Goal: Task Accomplishment & Management: Use online tool/utility

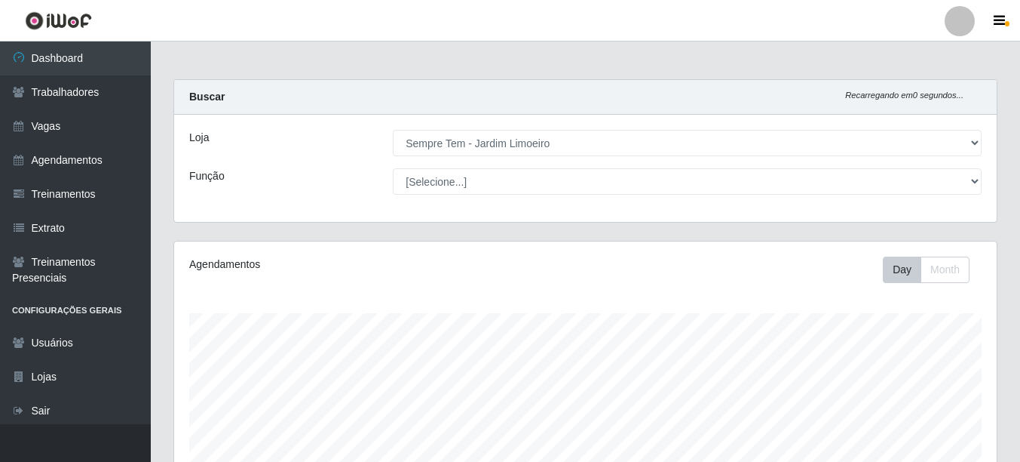
select select "508"
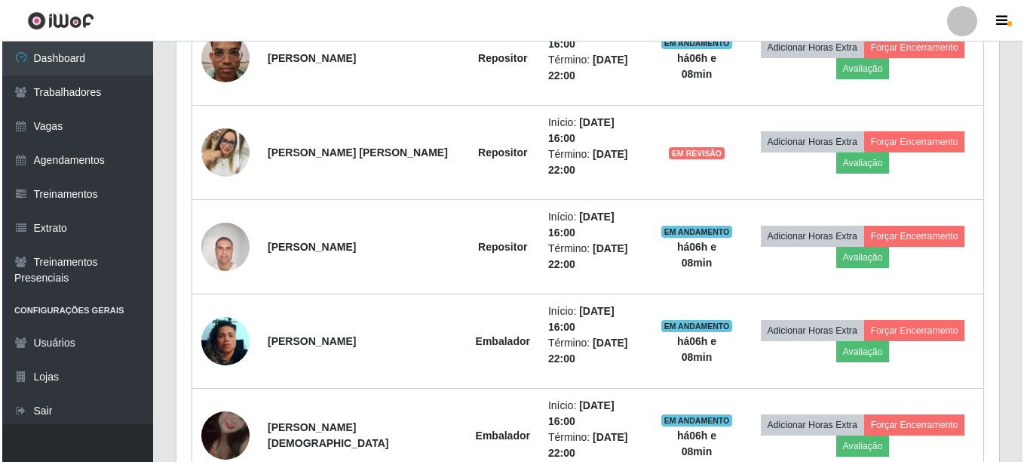
scroll to position [827, 0]
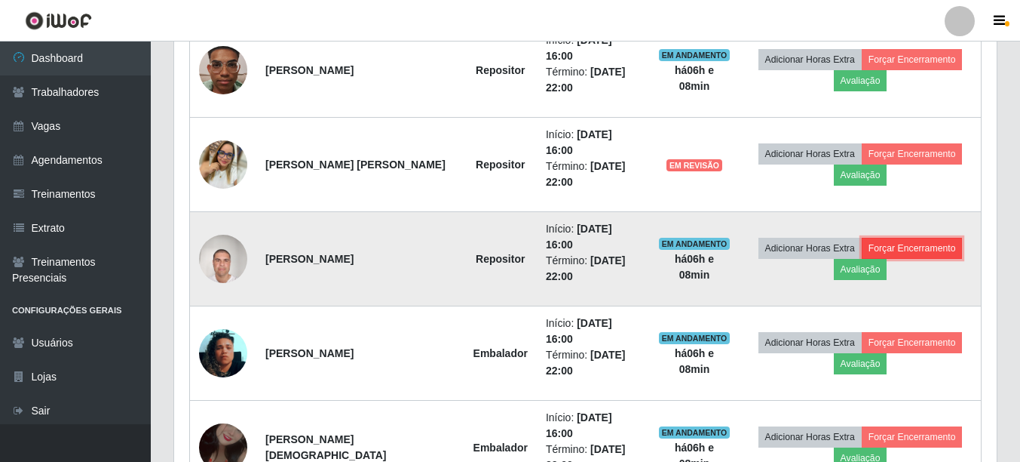
click at [882, 238] on button "Forçar Encerramento" at bounding box center [912, 248] width 101 height 21
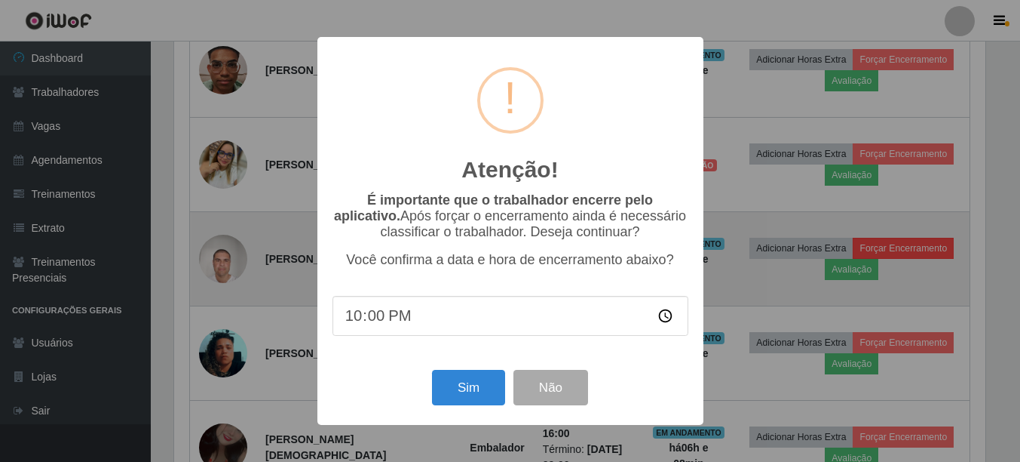
scroll to position [313, 815]
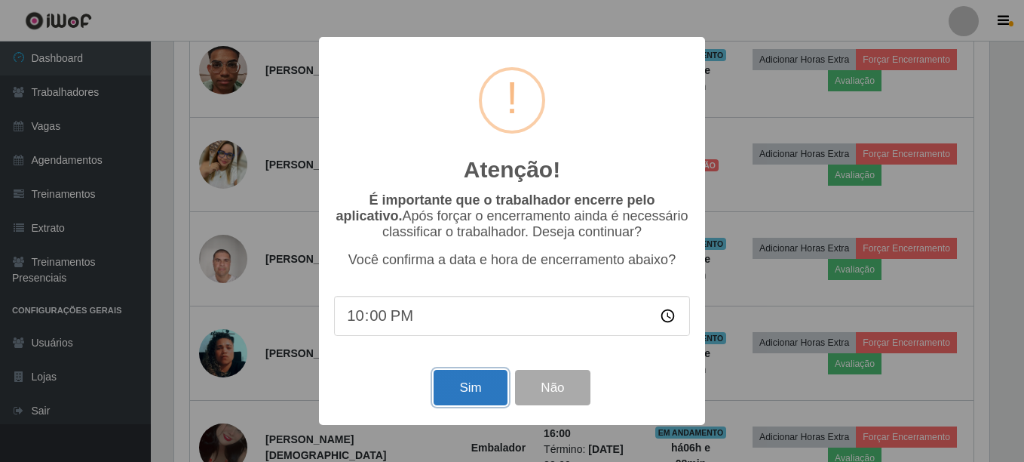
click at [453, 396] on button "Sim" at bounding box center [470, 387] width 73 height 35
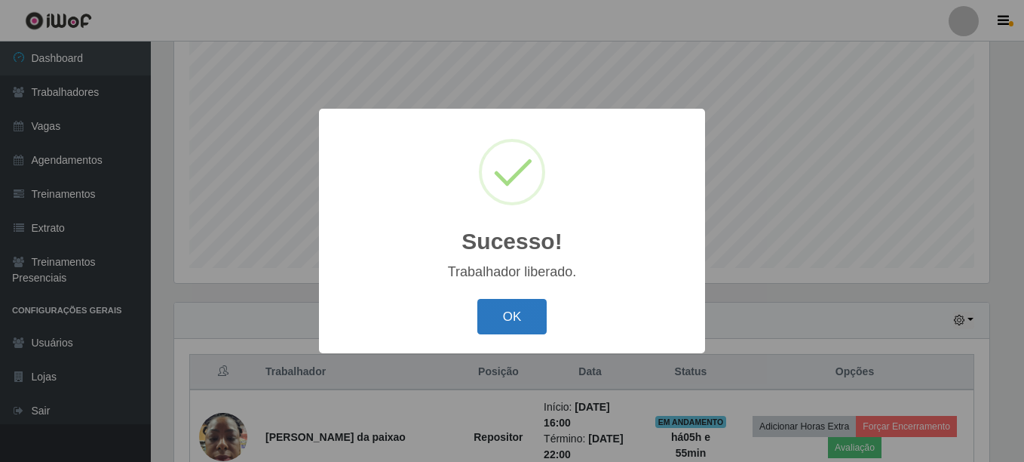
click at [530, 329] on button "OK" at bounding box center [512, 316] width 70 height 35
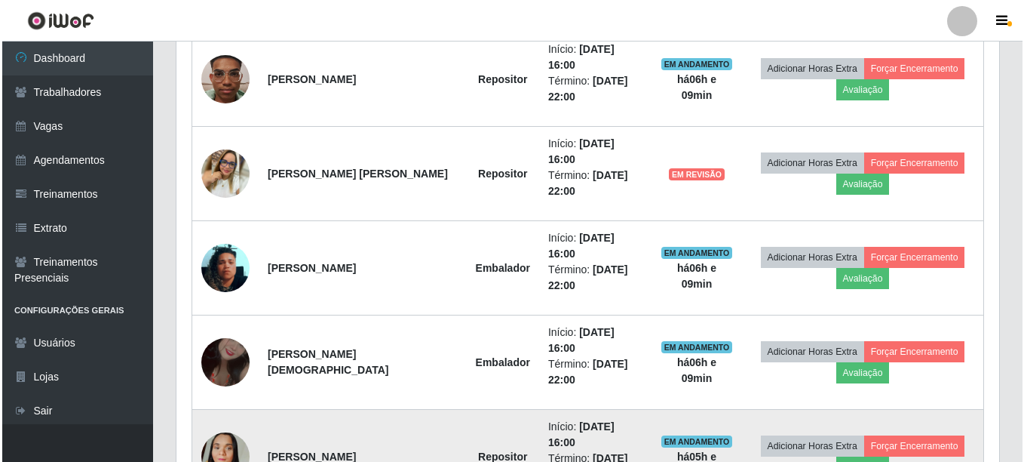
scroll to position [875, 0]
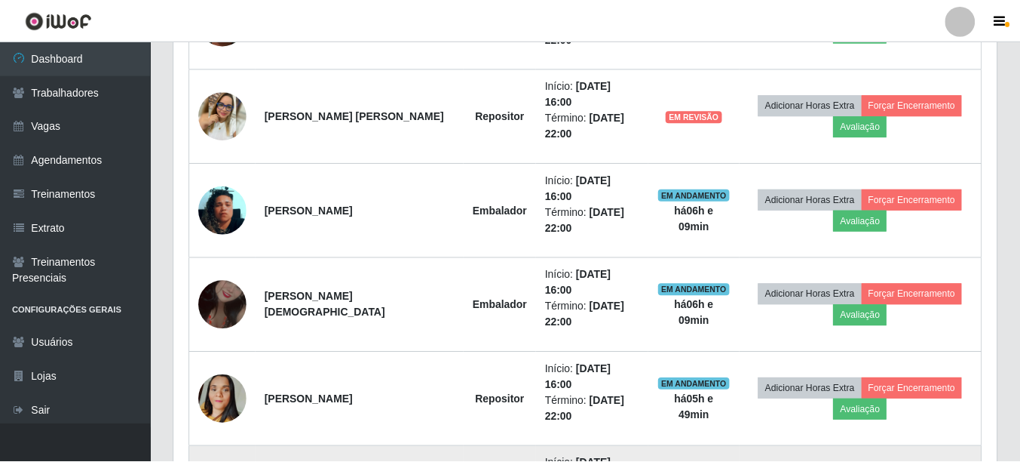
scroll to position [313, 815]
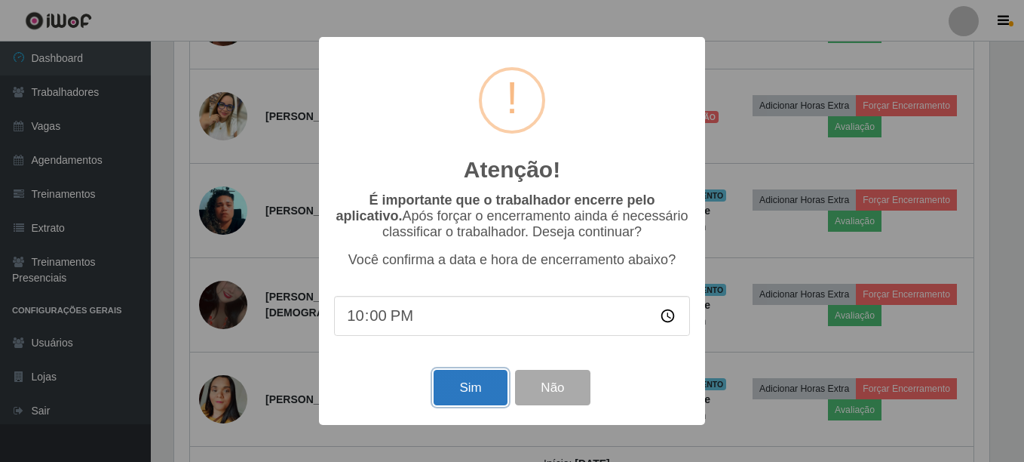
click at [456, 385] on button "Sim" at bounding box center [470, 387] width 73 height 35
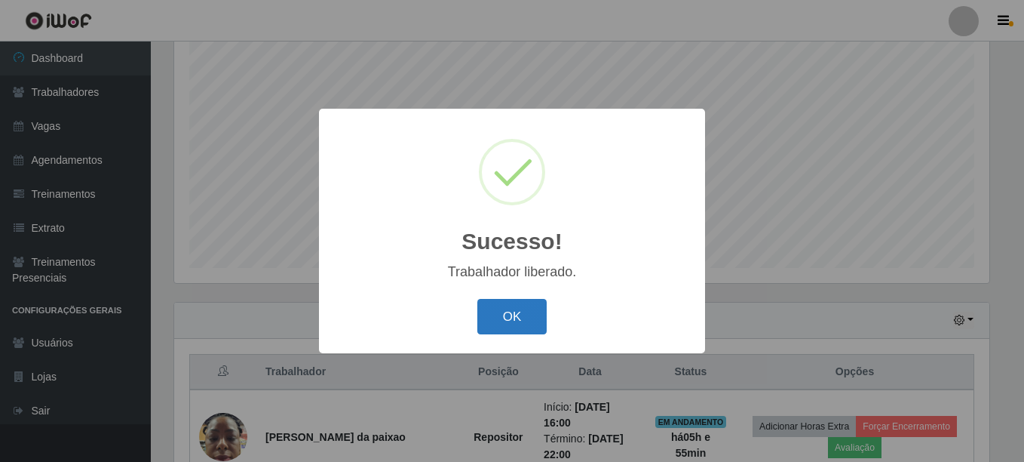
click at [495, 322] on button "OK" at bounding box center [512, 316] width 70 height 35
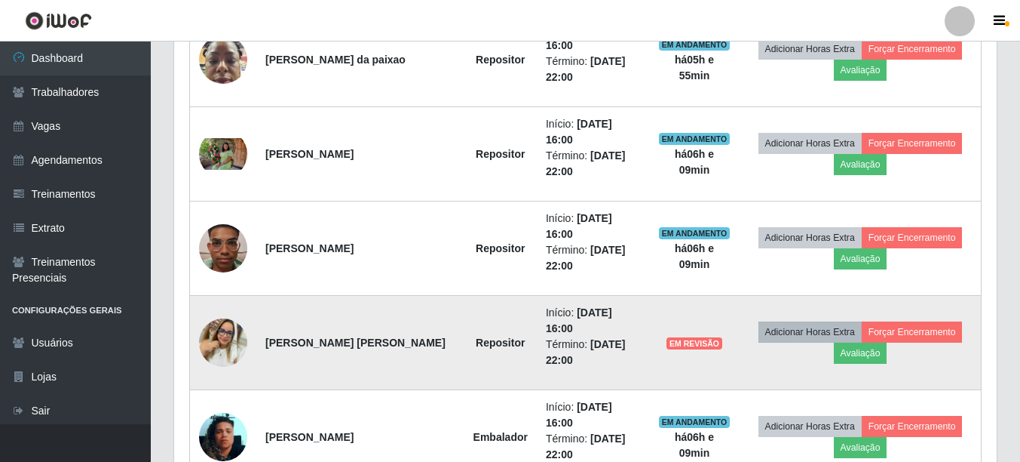
scroll to position [799, 0]
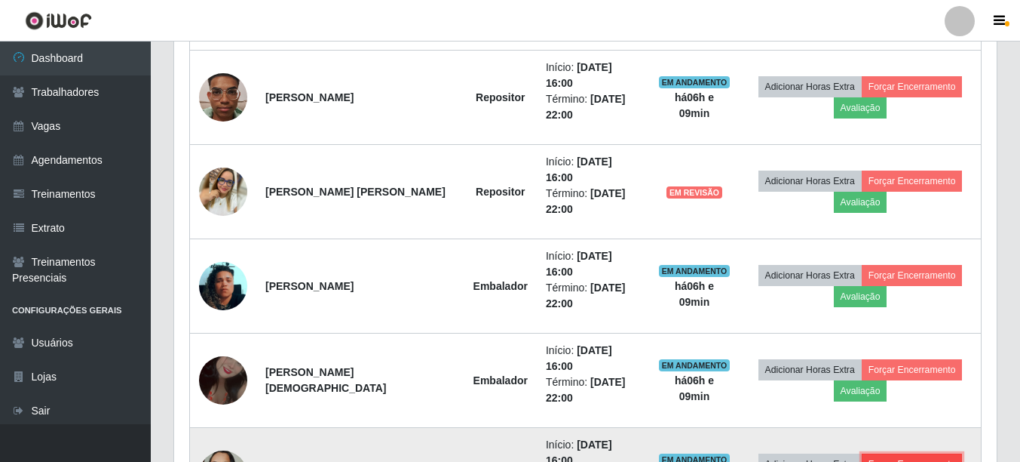
click at [879, 453] on button "Forçar Encerramento" at bounding box center [912, 463] width 101 height 21
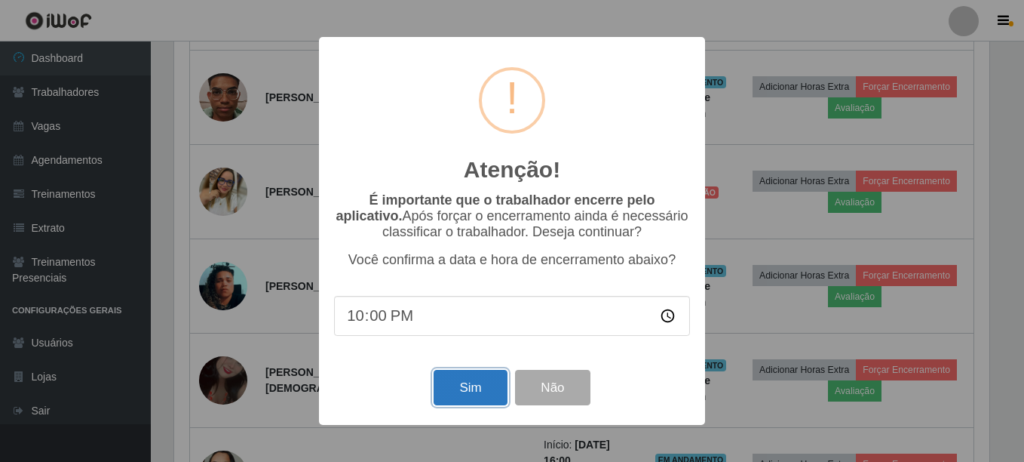
click at [473, 388] on button "Sim" at bounding box center [470, 387] width 73 height 35
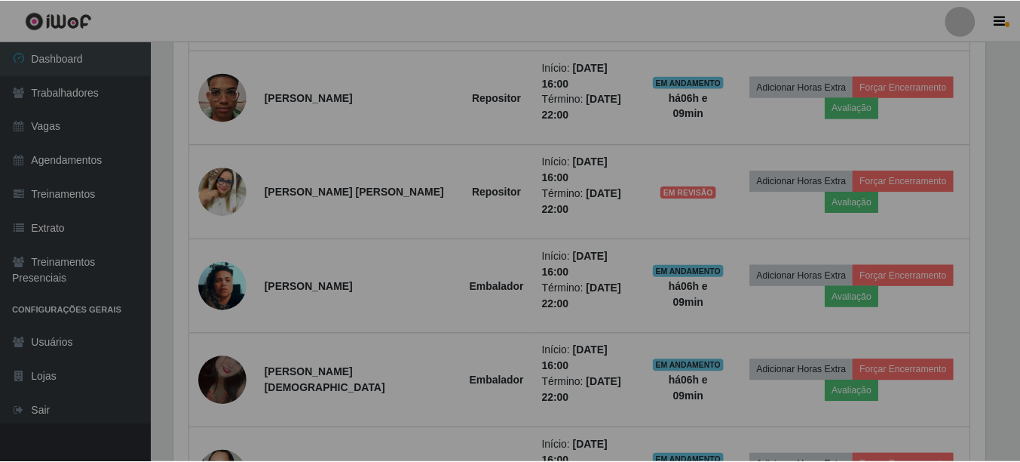
scroll to position [0, 0]
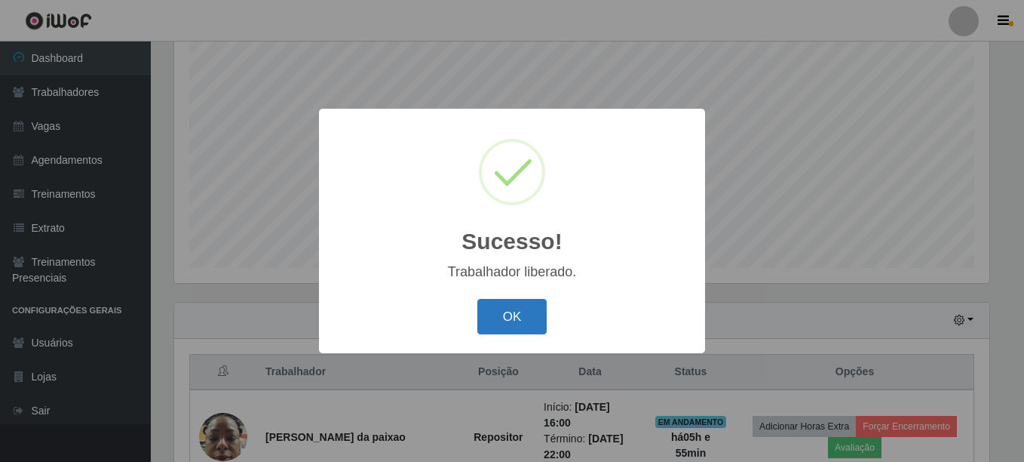
click at [514, 324] on button "OK" at bounding box center [512, 316] width 70 height 35
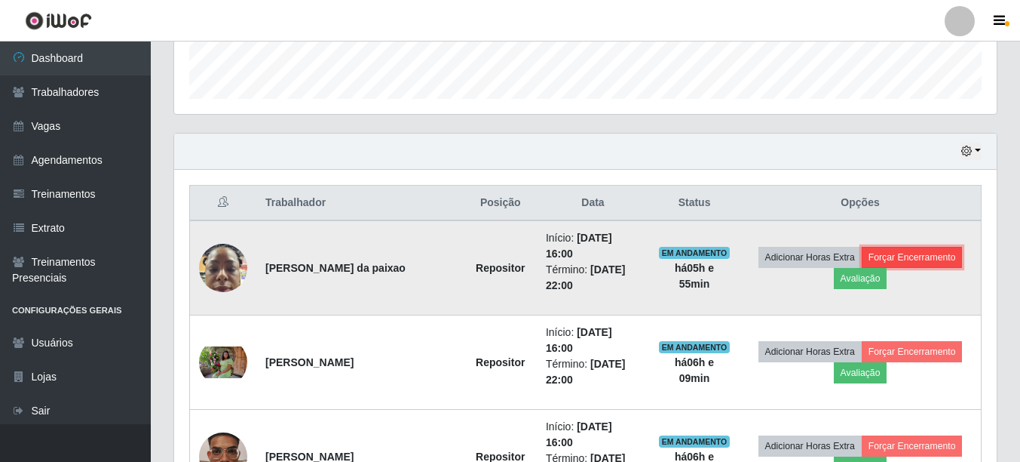
click at [904, 253] on button "Forçar Encerramento" at bounding box center [912, 257] width 101 height 21
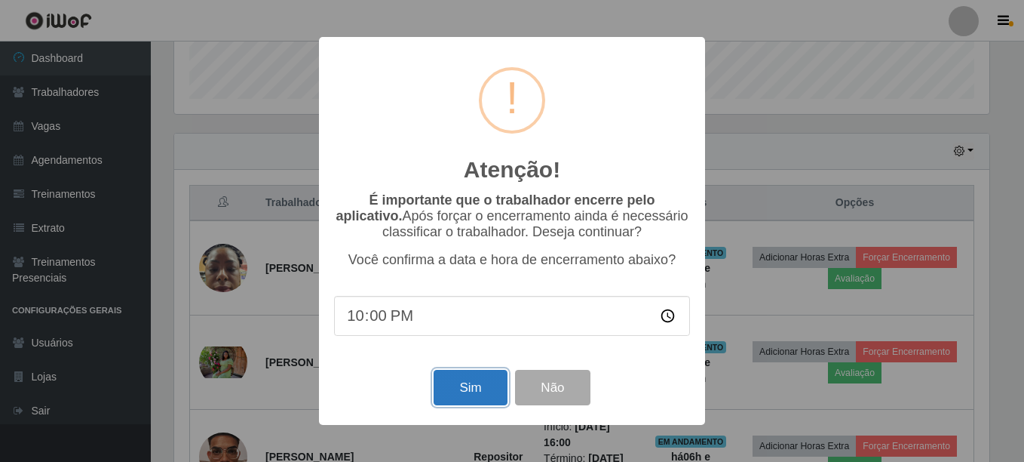
click at [485, 385] on button "Sim" at bounding box center [470, 387] width 73 height 35
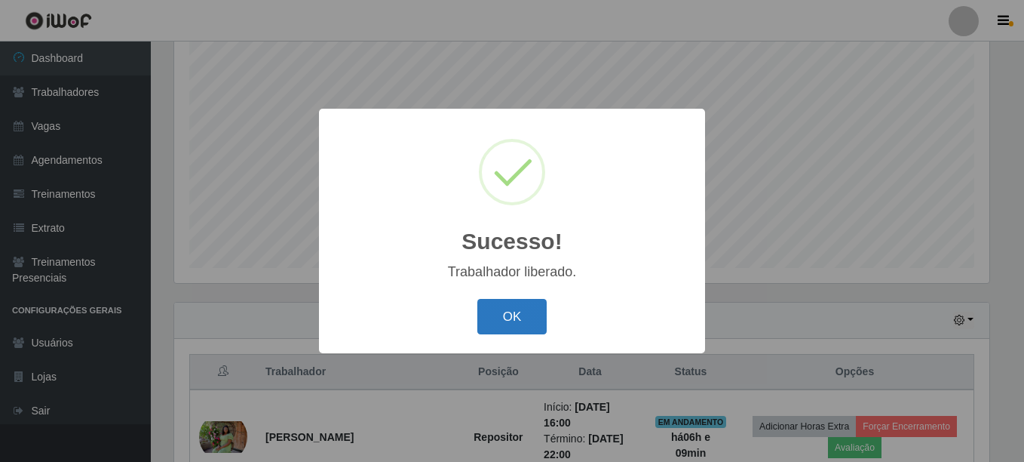
click at [540, 322] on button "OK" at bounding box center [512, 316] width 70 height 35
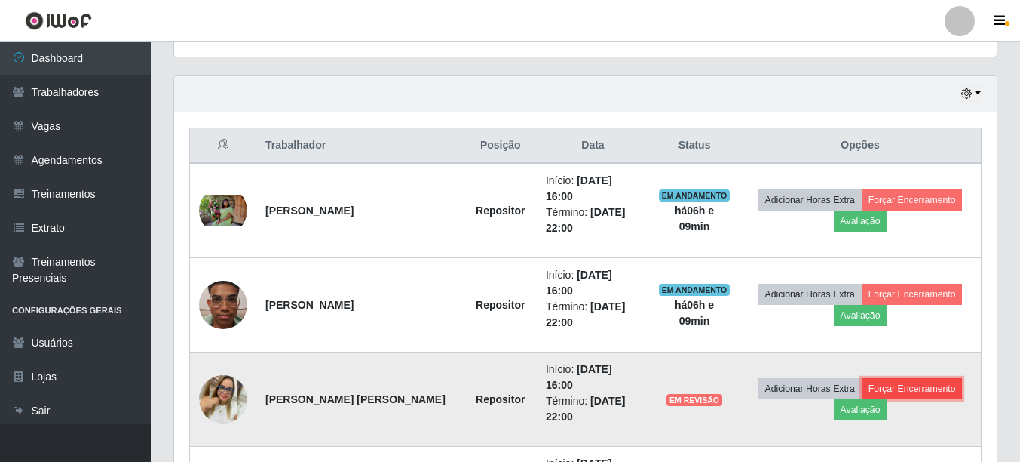
click at [921, 378] on button "Forçar Encerramento" at bounding box center [912, 388] width 101 height 21
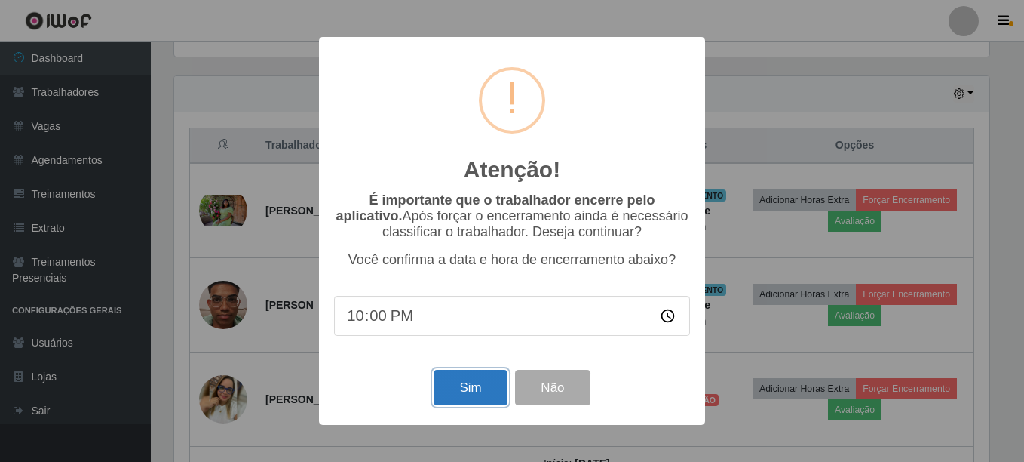
click at [459, 375] on button "Sim" at bounding box center [470, 387] width 73 height 35
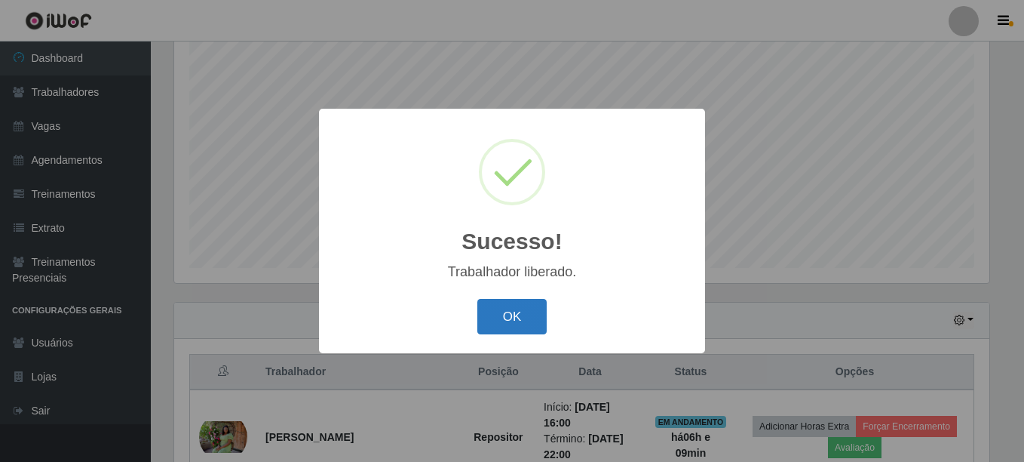
click at [511, 324] on button "OK" at bounding box center [512, 316] width 70 height 35
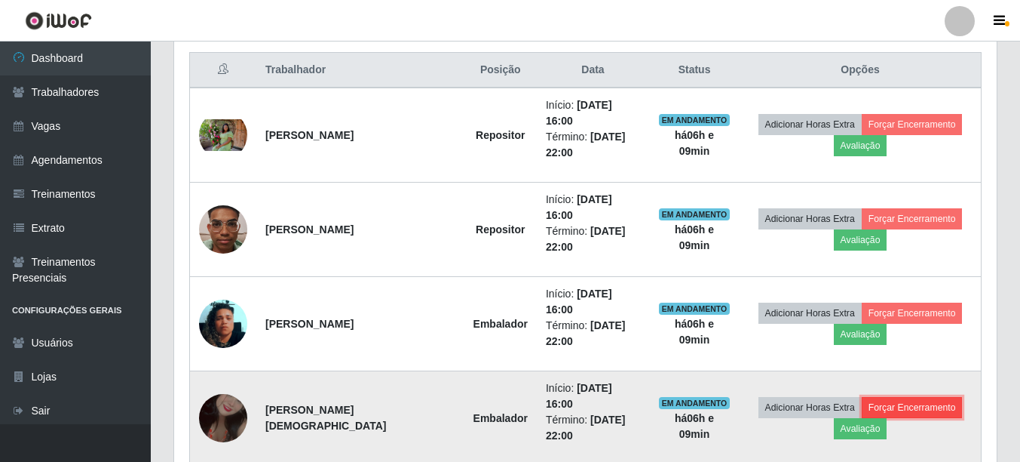
click at [900, 397] on button "Forçar Encerramento" at bounding box center [912, 407] width 101 height 21
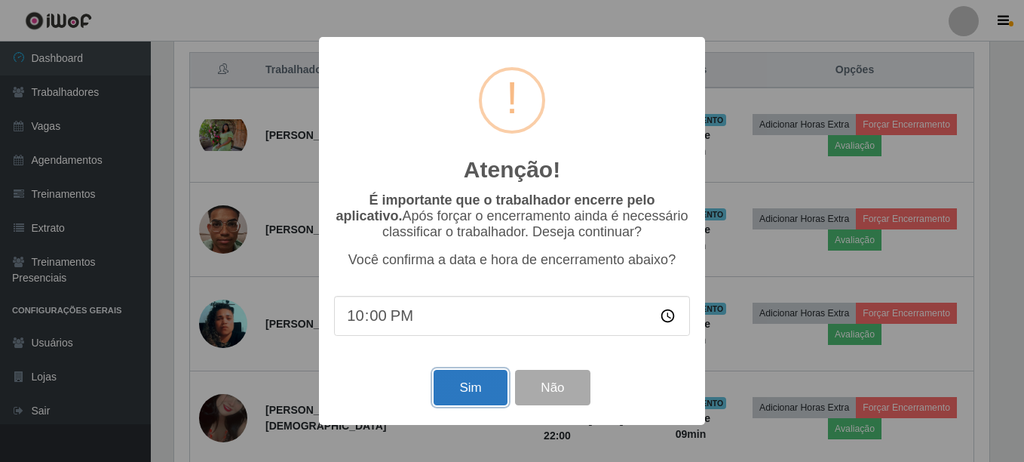
click at [486, 396] on button "Sim" at bounding box center [470, 387] width 73 height 35
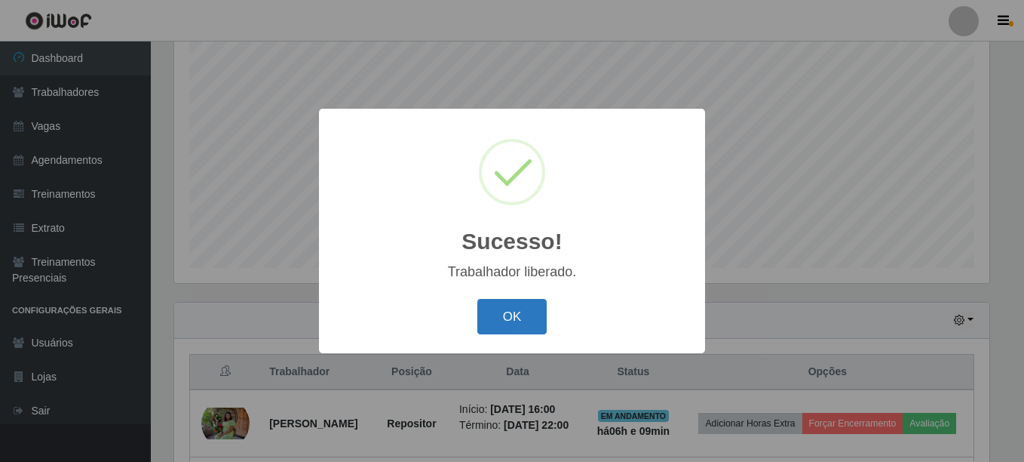
click at [518, 315] on button "OK" at bounding box center [512, 316] width 70 height 35
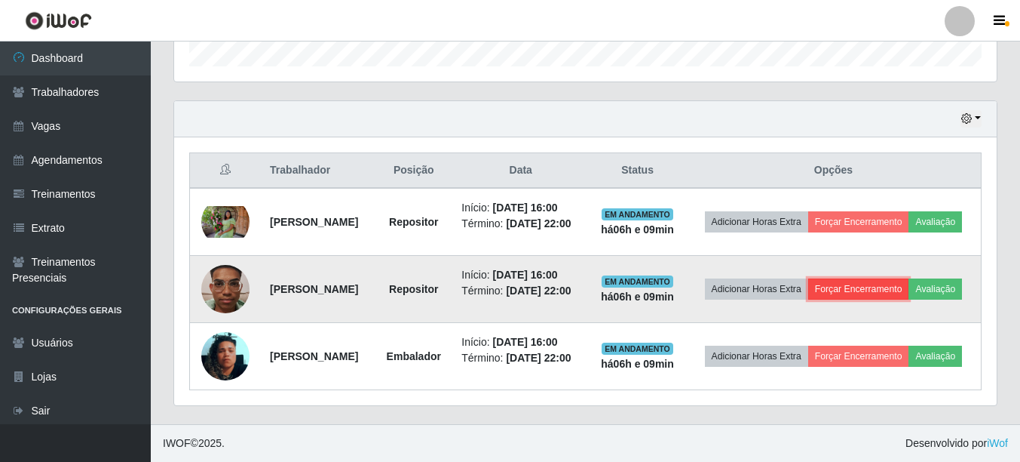
click at [892, 278] on button "Forçar Encerramento" at bounding box center [859, 288] width 101 height 21
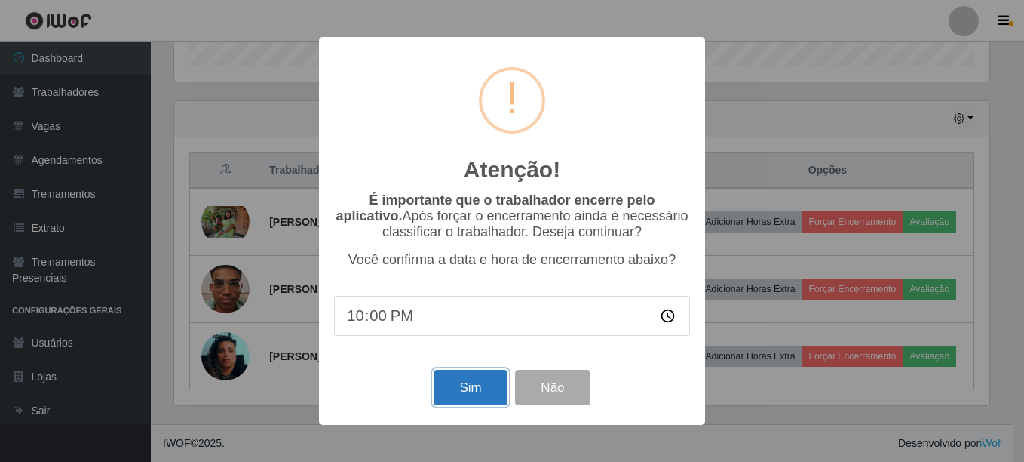
click at [458, 397] on button "Sim" at bounding box center [470, 387] width 73 height 35
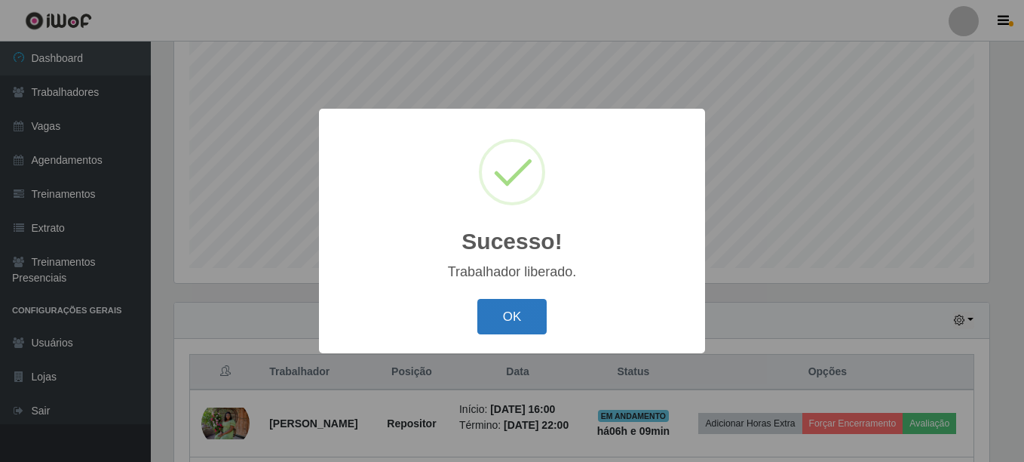
drag, startPoint x: 496, startPoint y: 312, endPoint x: 525, endPoint y: 322, distance: 31.3
click at [497, 312] on button "OK" at bounding box center [512, 316] width 70 height 35
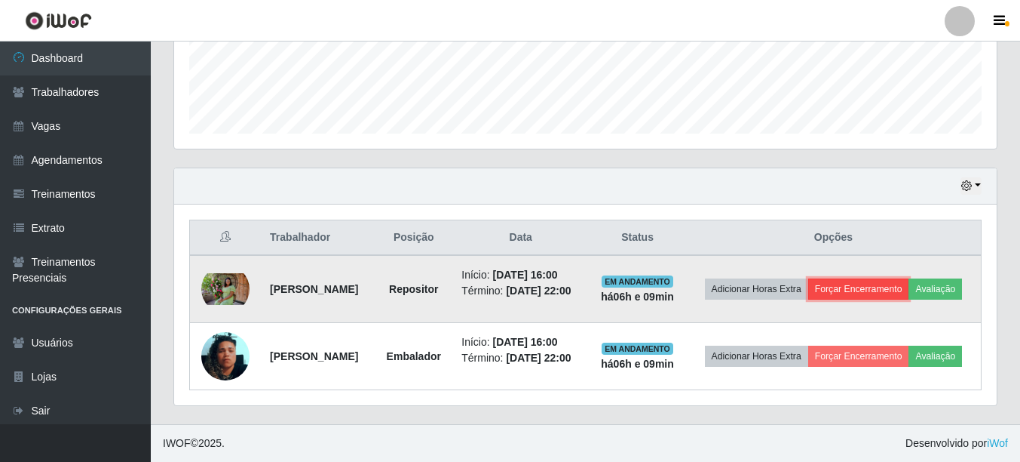
click at [902, 278] on button "Forçar Encerramento" at bounding box center [859, 288] width 101 height 21
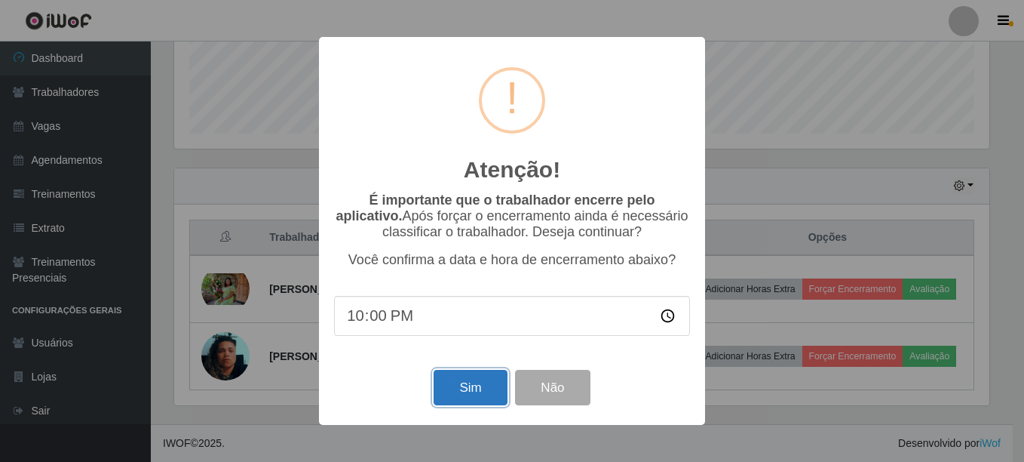
click at [483, 403] on button "Sim" at bounding box center [470, 387] width 73 height 35
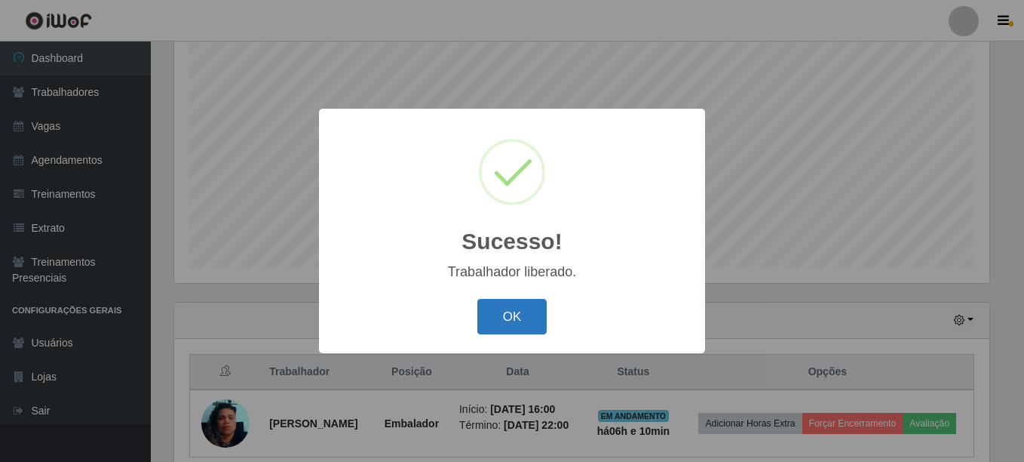
click at [501, 333] on button "OK" at bounding box center [512, 316] width 70 height 35
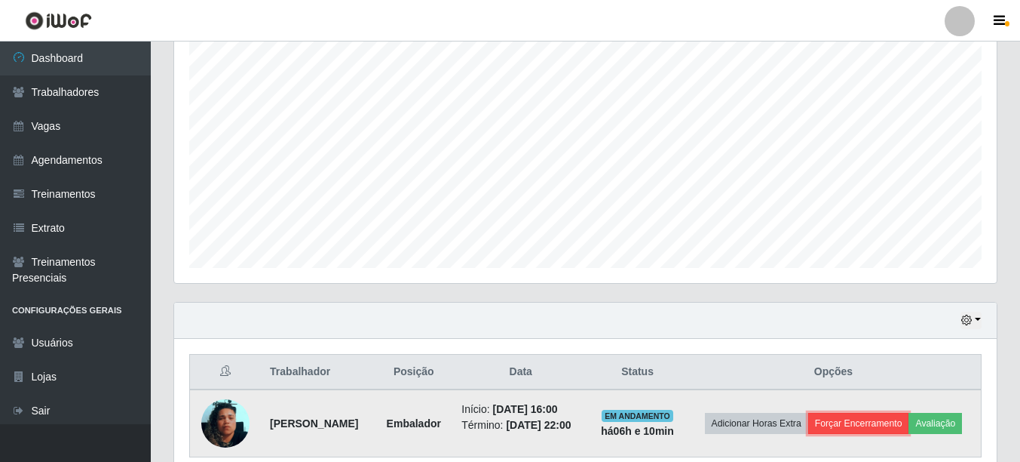
click at [882, 422] on button "Forçar Encerramento" at bounding box center [859, 423] width 101 height 21
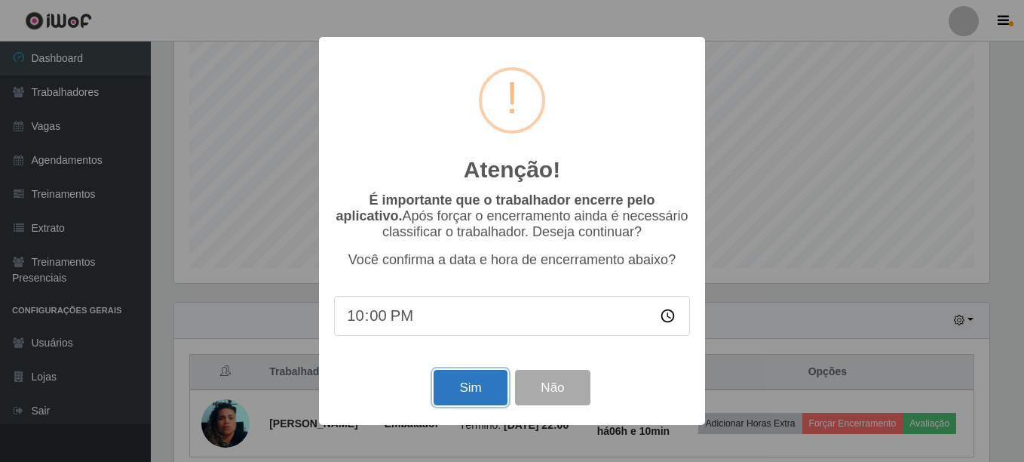
click at [447, 392] on button "Sim" at bounding box center [470, 387] width 73 height 35
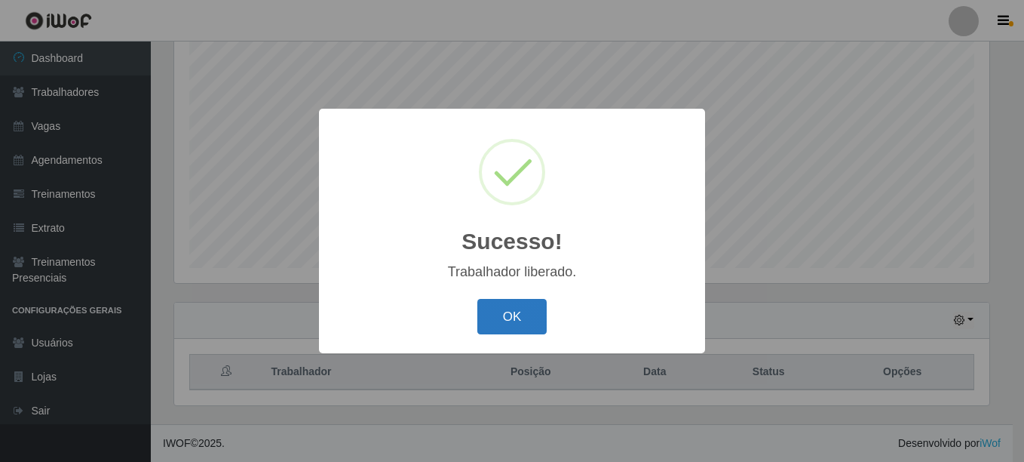
click at [503, 329] on button "OK" at bounding box center [512, 316] width 70 height 35
